Goal: Complete application form

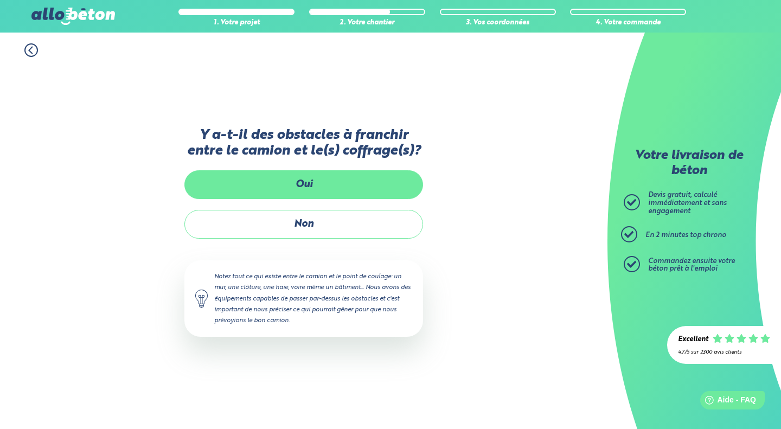
click at [318, 185] on label "Oui" at bounding box center [303, 184] width 239 height 29
click at [0, 0] on input "Oui" at bounding box center [0, 0] width 0 height 0
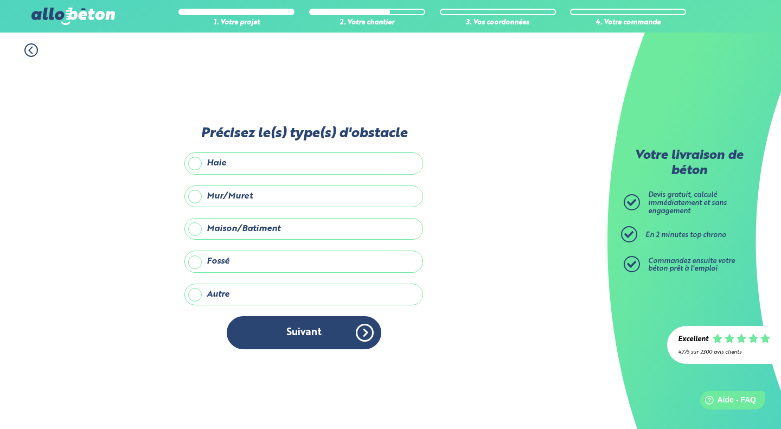
click at [267, 225] on label "Maison/Batiment" at bounding box center [303, 229] width 239 height 22
click at [0, 0] on input "Maison/Batiment" at bounding box center [0, 0] width 0 height 0
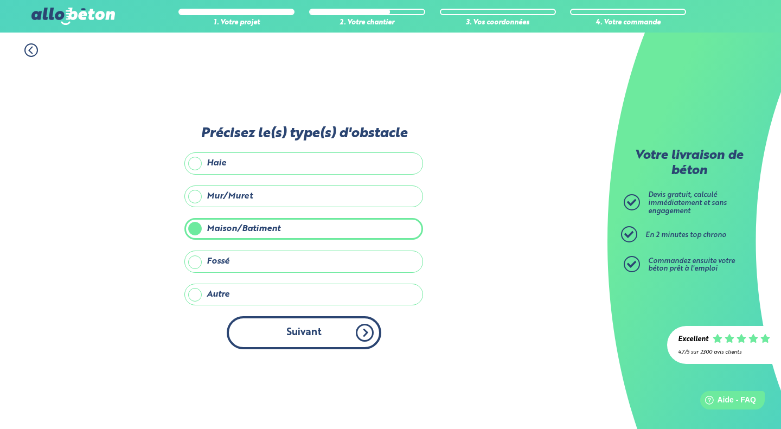
click at [281, 339] on button "Suivant" at bounding box center [304, 332] width 155 height 33
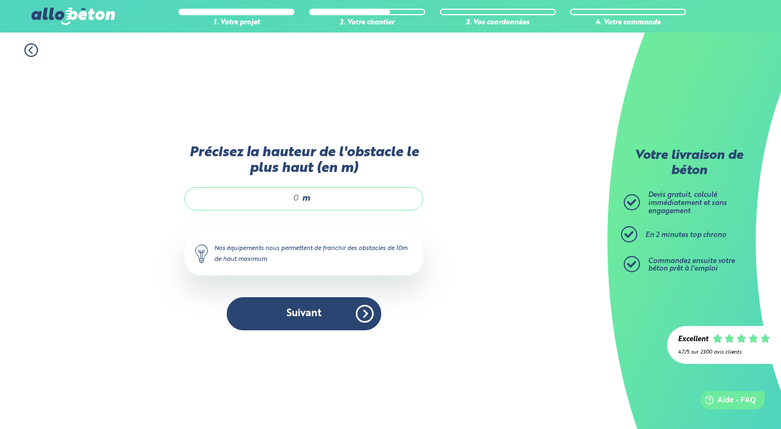
click at [29, 42] on div "1. Votre projet 2. Votre chantier 3. Vos coordonnées 4. Votre commande" at bounding box center [304, 45] width 608 height 24
click at [29, 50] on icon at bounding box center [30, 50] width 3 height 7
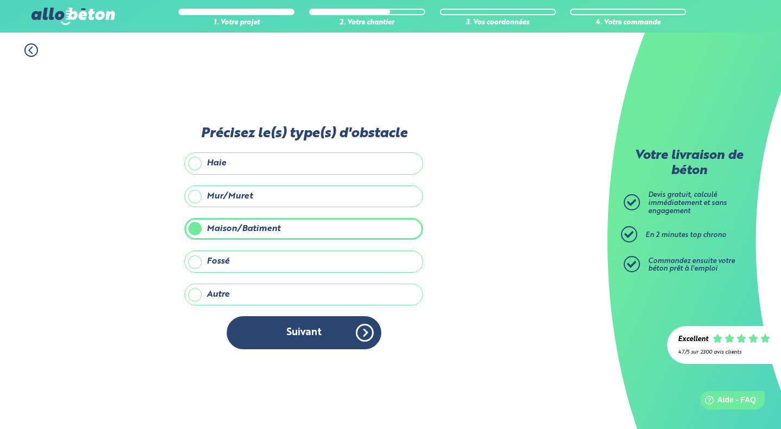
click at [29, 50] on icon at bounding box center [30, 50] width 3 height 7
